Goal: Check status: Check status

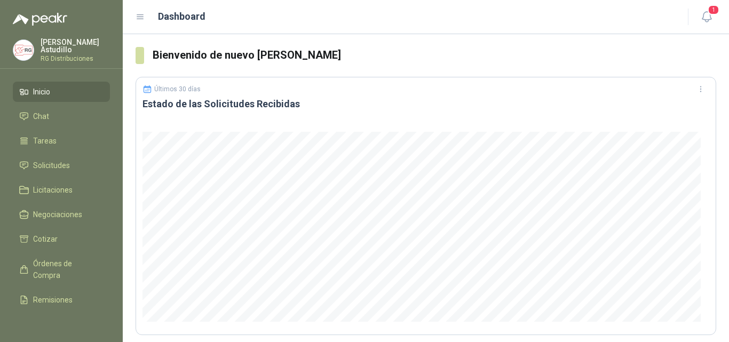
click at [717, 19] on header "Dashboard 1" at bounding box center [426, 17] width 606 height 34
click at [707, 17] on icon "button" at bounding box center [706, 16] width 13 height 13
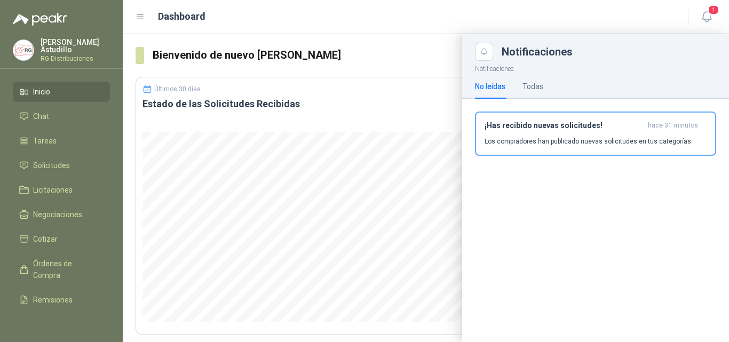
click at [585, 132] on div "¡Has recibido nuevas solicitudes! hace 31 minutos Los compradores han publicado…" at bounding box center [596, 133] width 222 height 25
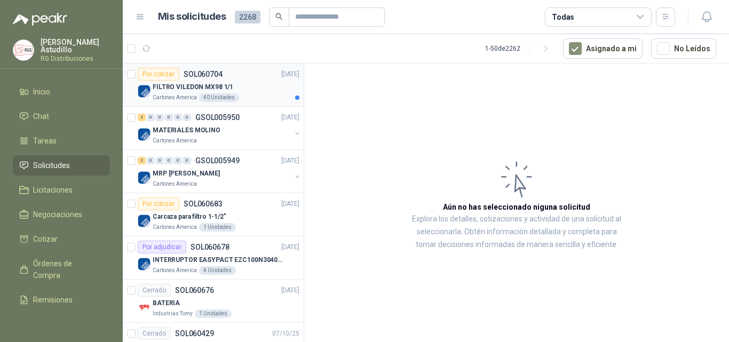
click at [263, 90] on div "FILTRO VILEDON MX98 1/1" at bounding box center [226, 87] width 147 height 13
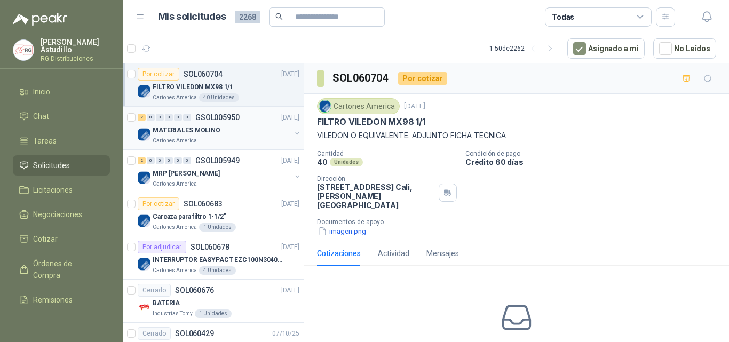
click at [258, 122] on div "2 0 0 0 0 0 GSOL005950 [DATE]" at bounding box center [220, 117] width 164 height 13
